Goal: Navigation & Orientation: Go to known website

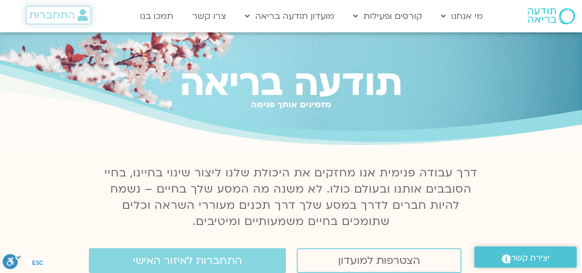
click at [52, 9] on span "התחברות" at bounding box center [52, 15] width 46 height 12
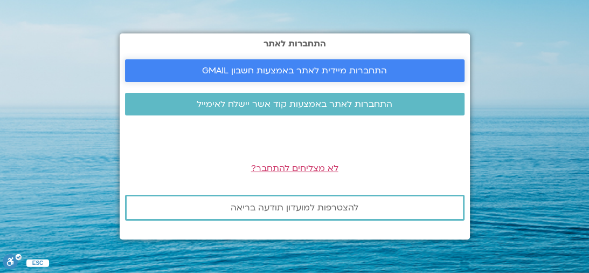
click at [316, 72] on span "התחברות מיידית לאתר באמצעות חשבון GMAIL" at bounding box center [294, 71] width 185 height 10
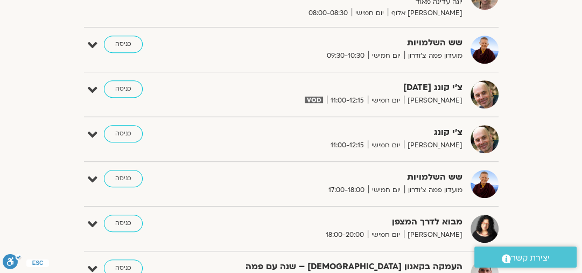
scroll to position [431, 0]
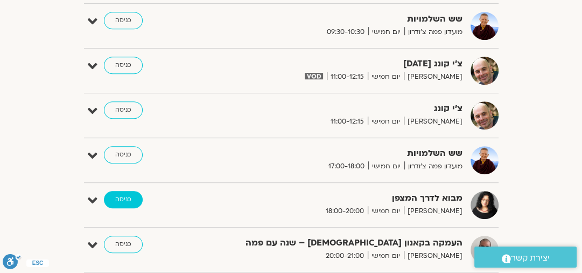
click at [128, 195] on link "כניסה" at bounding box center [123, 199] width 39 height 17
